Goal: Download file/media

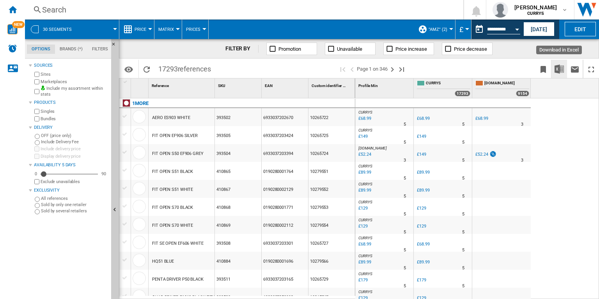
click at [560, 69] on img "Download in Excel" at bounding box center [558, 68] width 9 height 9
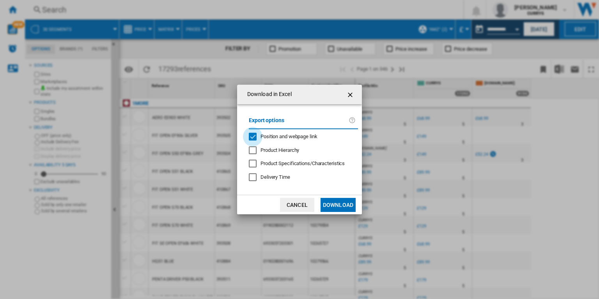
click at [252, 137] on div "Position and webpage link" at bounding box center [253, 137] width 8 height 8
click at [338, 201] on button "Download" at bounding box center [337, 205] width 35 height 14
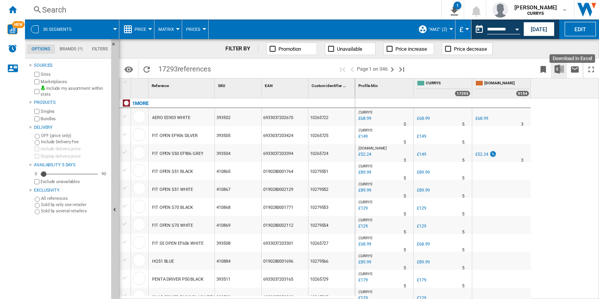
click at [563, 73] on button "Download in Excel" at bounding box center [559, 69] width 16 height 18
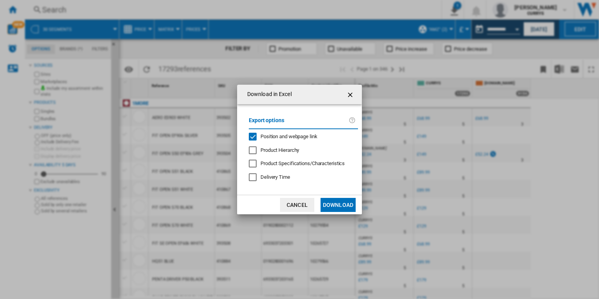
click at [308, 136] on span "Position and webpage link" at bounding box center [288, 136] width 57 height 6
click at [253, 149] on div "Product Hierarchy" at bounding box center [253, 150] width 8 height 8
click at [338, 209] on button "Download" at bounding box center [337, 205] width 35 height 14
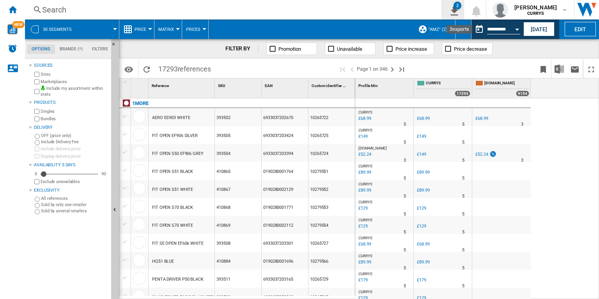
click at [457, 9] on ng-md-icon "2\a exports" at bounding box center [452, 10] width 9 height 10
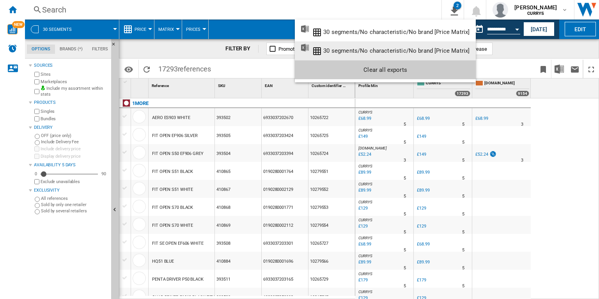
click at [441, 193] on md-backdrop at bounding box center [299, 149] width 599 height 299
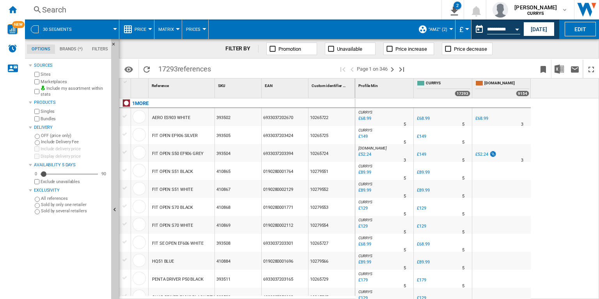
click at [417, 170] on div "£89.99" at bounding box center [423, 172] width 12 height 5
click at [561, 71] on img "Download in Excel" at bounding box center [558, 68] width 9 height 9
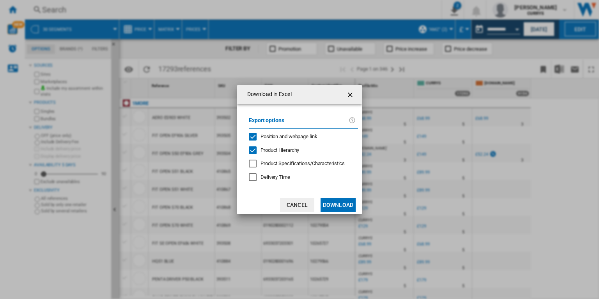
click at [295, 150] on span "Product Hierarchy" at bounding box center [279, 150] width 39 height 6
click at [349, 207] on button "Download" at bounding box center [337, 205] width 35 height 14
